Goal: Task Accomplishment & Management: Complete application form

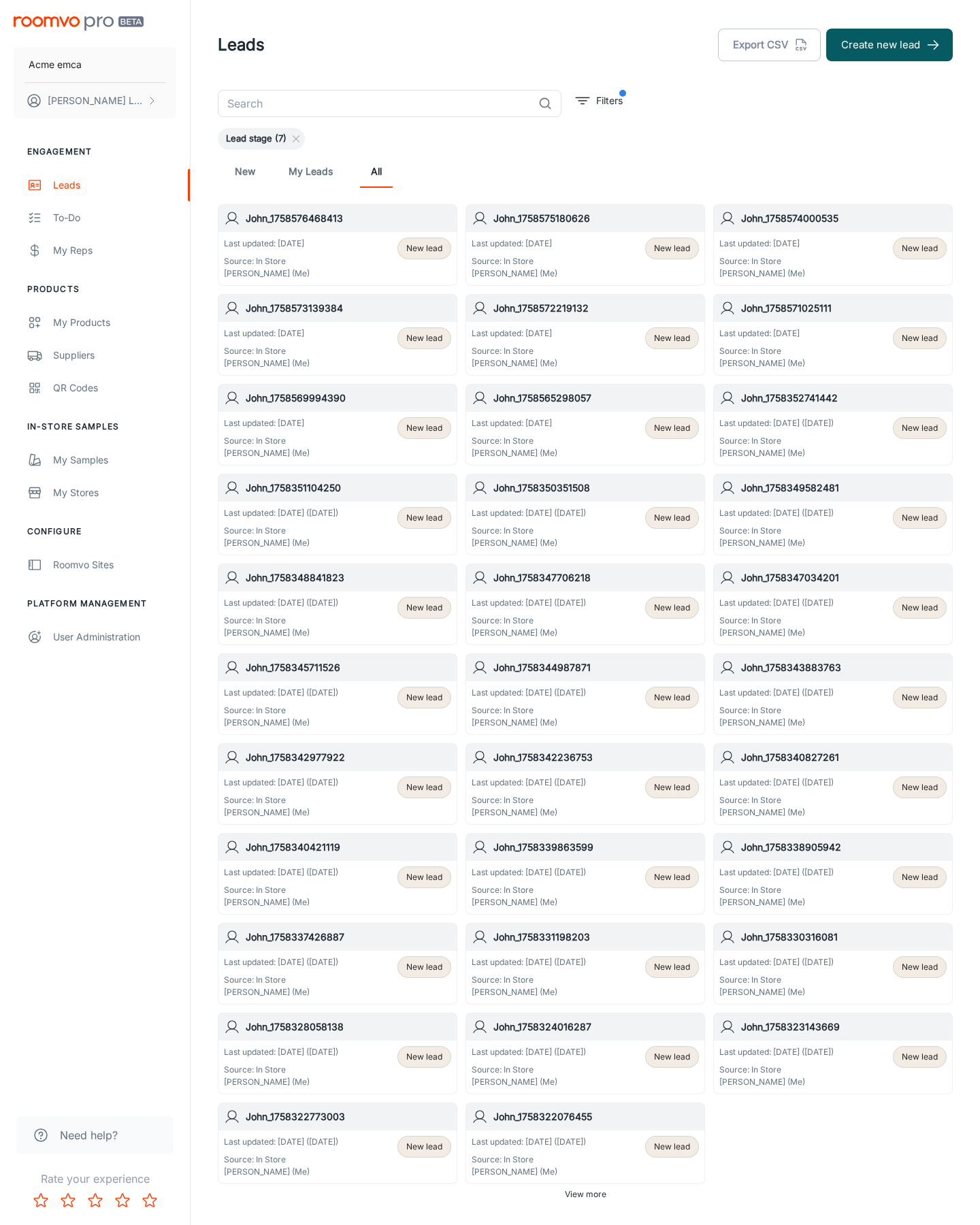
click at [889, 45] on button "Create new lead" at bounding box center [889, 45] width 126 height 33
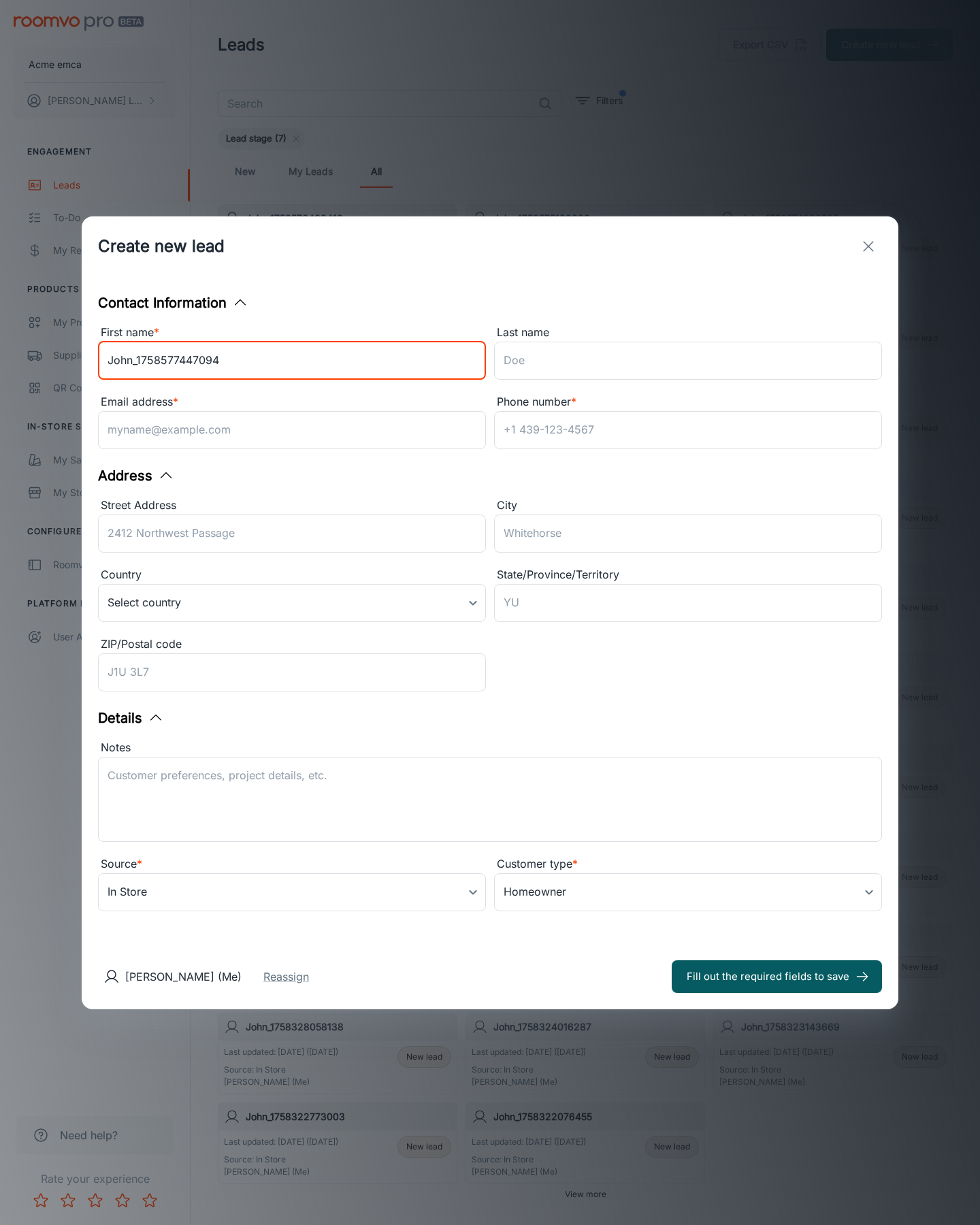
type input "John_1758577447094"
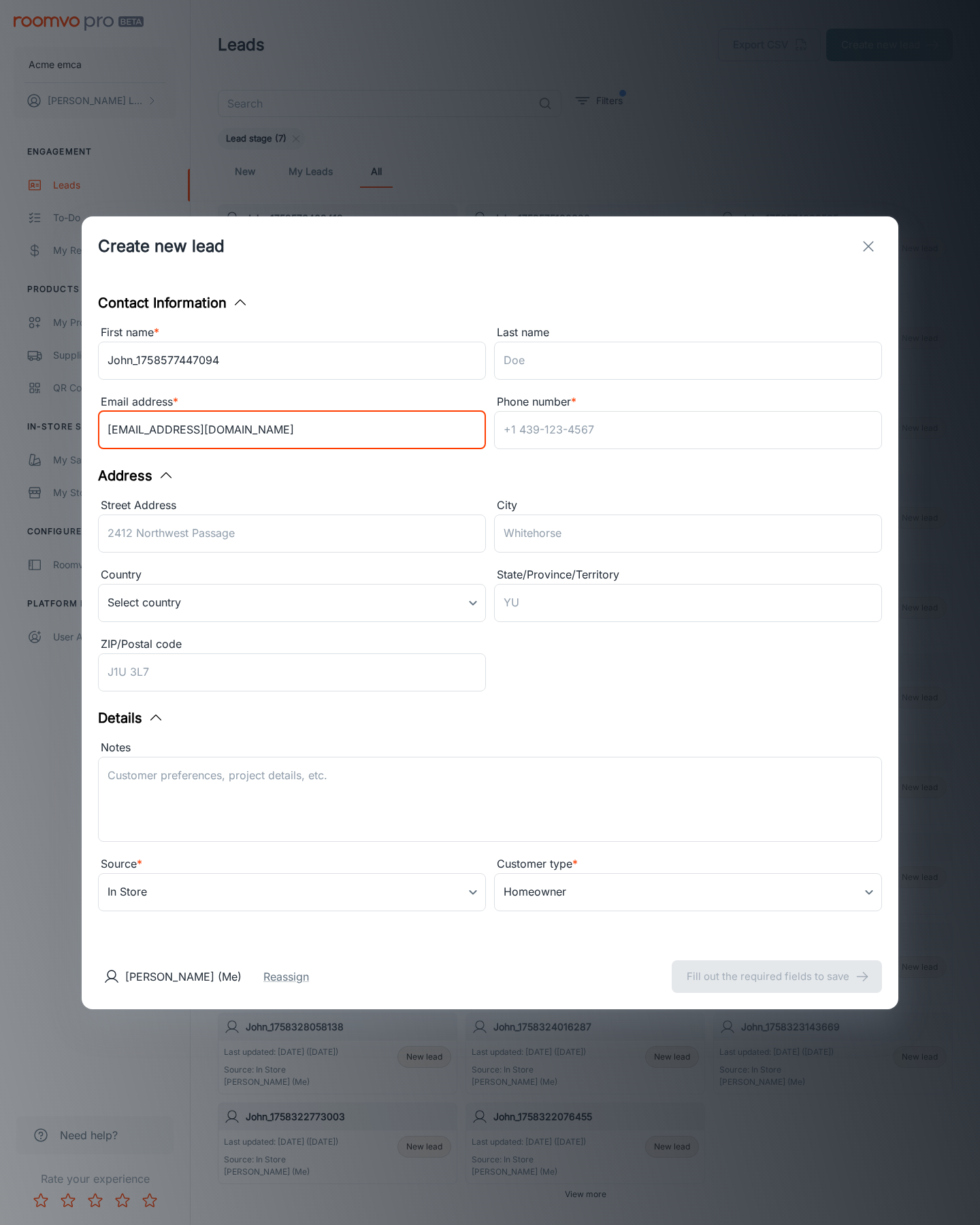
type input "[EMAIL_ADDRESS][DOMAIN_NAME]"
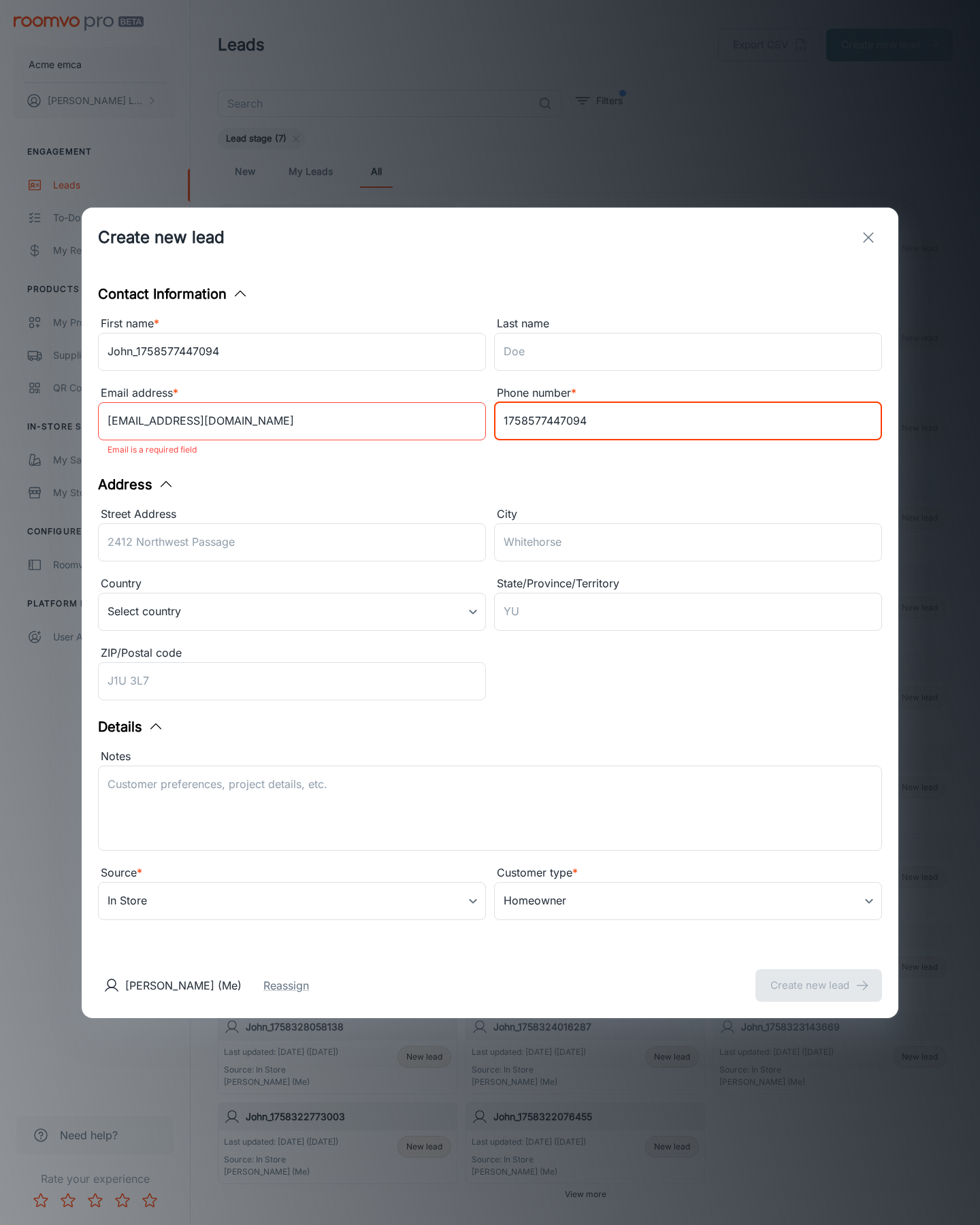
type input "1758577447094"
click at [819, 976] on button "Create new lead" at bounding box center [818, 986] width 126 height 33
